Goal: Information Seeking & Learning: Learn about a topic

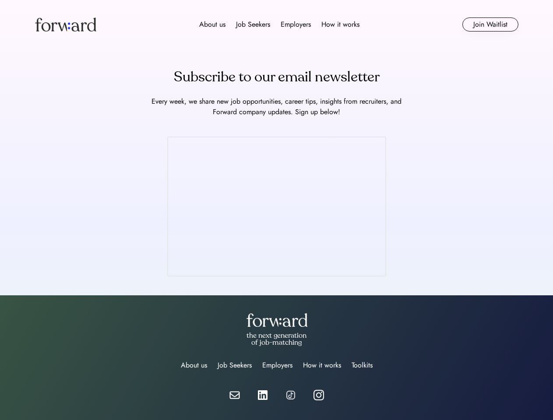
click at [277, 25] on div "About us Job Seekers Employers How it works" at bounding box center [279, 24] width 345 height 11
click at [66, 25] on img at bounding box center [65, 25] width 61 height 14
click at [279, 25] on div "About us Job Seekers Employers How it works" at bounding box center [279, 24] width 345 height 11
click at [212, 25] on div "About us" at bounding box center [212, 24] width 26 height 11
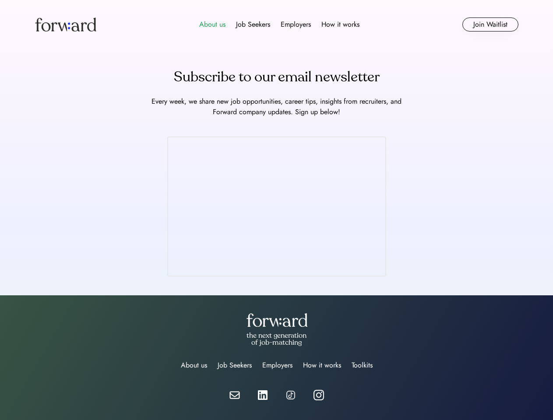
click at [253, 25] on div "Job Seekers" at bounding box center [253, 24] width 34 height 11
click at [296, 25] on div "Employers" at bounding box center [296, 24] width 30 height 11
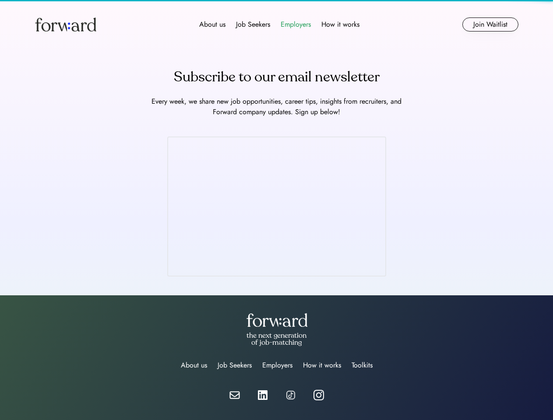
click at [340, 25] on div "How it works" at bounding box center [340, 24] width 38 height 11
click at [490, 25] on button "Join Waitlist" at bounding box center [490, 25] width 56 height 14
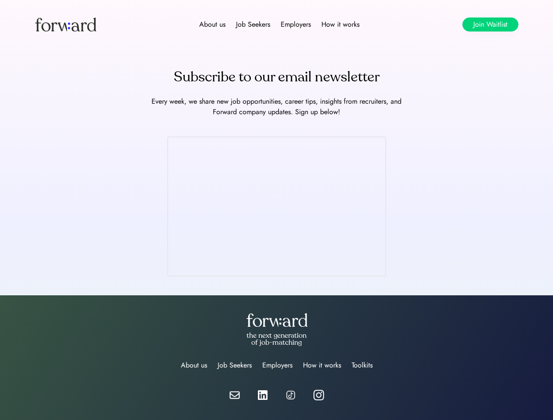
click at [277, 77] on div "Subscribe to our email newsletter" at bounding box center [277, 77] width 206 height 21
